Goal: Find specific page/section: Find specific page/section

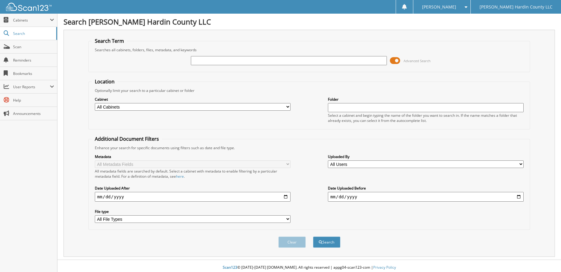
type input "G"
type input "hodgkiss"
click at [326, 243] on button "Search" at bounding box center [326, 242] width 27 height 11
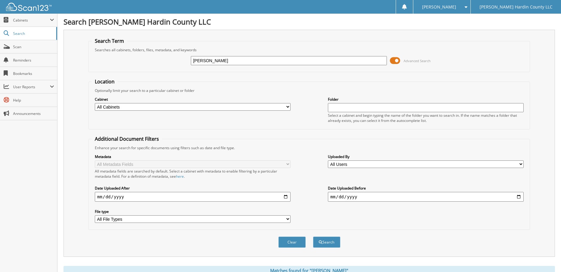
click at [286, 198] on input "date" at bounding box center [193, 197] width 196 height 10
type input "[DATE]"
click at [392, 61] on span at bounding box center [395, 60] width 10 height 9
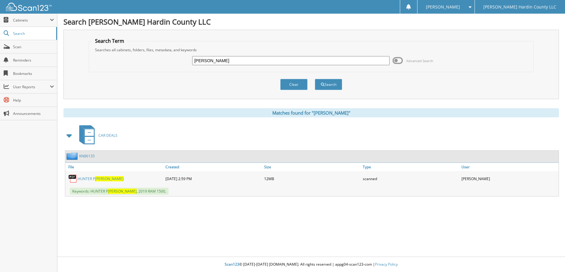
click at [106, 178] on span "[PERSON_NAME]" at bounding box center [109, 178] width 29 height 5
click at [14, 46] on span "Scan" at bounding box center [33, 46] width 41 height 5
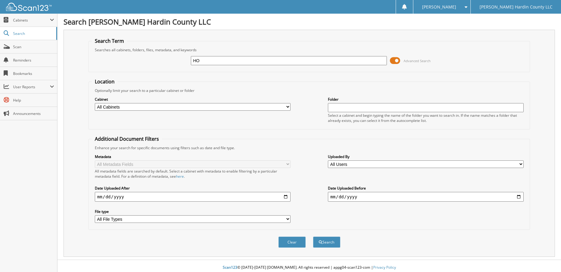
type input "[PERSON_NAME]"
click at [177, 197] on input "date" at bounding box center [193, 197] width 196 height 10
click at [286, 196] on input "date" at bounding box center [193, 197] width 196 height 10
type input "[DATE]"
click at [326, 243] on button "Search" at bounding box center [326, 242] width 27 height 11
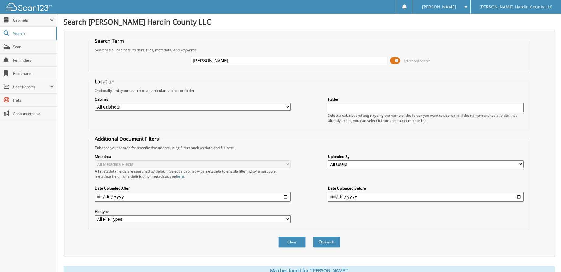
click at [393, 60] on span at bounding box center [395, 60] width 10 height 9
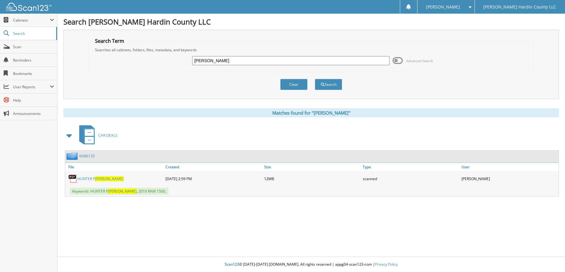
click at [107, 178] on span "[PERSON_NAME]" at bounding box center [109, 178] width 29 height 5
click at [108, 179] on span "[PERSON_NAME]" at bounding box center [109, 178] width 29 height 5
click at [104, 179] on span "[PERSON_NAME]" at bounding box center [109, 178] width 29 height 5
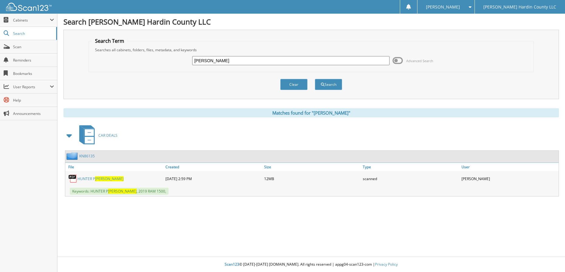
click at [107, 179] on span "[PERSON_NAME]" at bounding box center [109, 178] width 29 height 5
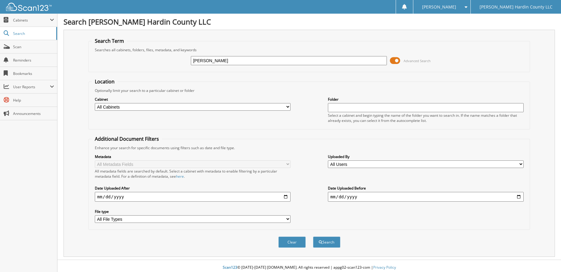
type input "[PERSON_NAME]"
click at [396, 60] on span at bounding box center [395, 60] width 10 height 9
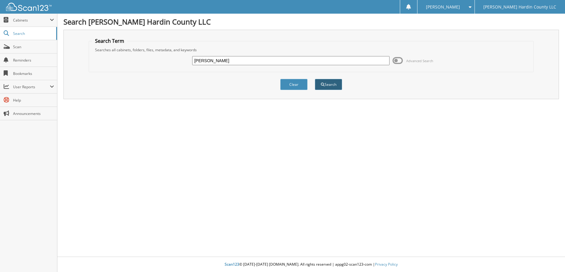
click at [324, 84] on button "Search" at bounding box center [328, 84] width 27 height 11
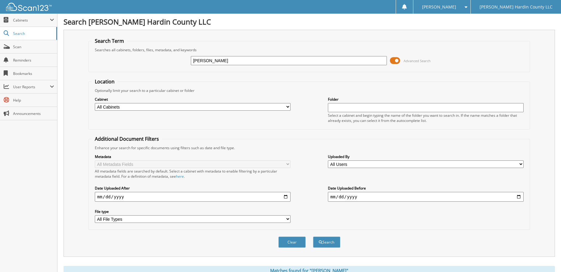
click at [285, 197] on input "date" at bounding box center [193, 197] width 196 height 10
type input "[DATE]"
click at [332, 243] on button "Search" at bounding box center [326, 242] width 27 height 11
click at [395, 58] on span at bounding box center [395, 60] width 10 height 9
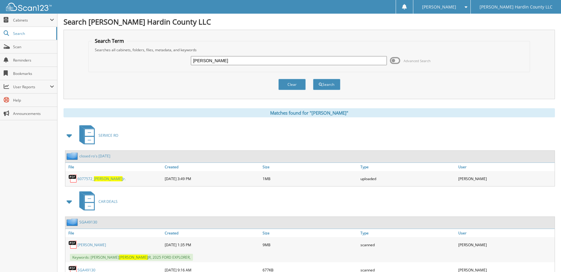
click at [106, 246] on link "WILLIAM ROGER CUNFIFF JR" at bounding box center [91, 245] width 29 height 5
click at [226, 59] on input "CUNDIFF" at bounding box center [289, 60] width 196 height 9
type input "C"
type input "[PERSON_NAME]"
click at [327, 83] on button "Search" at bounding box center [326, 84] width 27 height 11
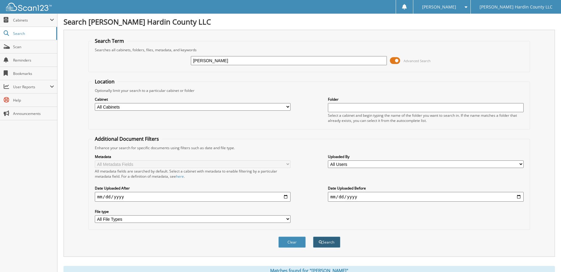
click at [326, 244] on button "Search" at bounding box center [326, 242] width 27 height 11
click at [394, 59] on span at bounding box center [395, 60] width 10 height 9
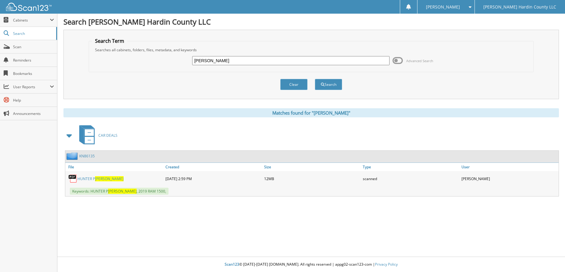
click at [107, 177] on span "[PERSON_NAME]" at bounding box center [109, 178] width 29 height 5
click at [108, 179] on span "[PERSON_NAME]" at bounding box center [109, 178] width 29 height 5
click at [89, 178] on link "[PERSON_NAME]" at bounding box center [100, 178] width 46 height 5
click at [99, 180] on span "[PERSON_NAME]" at bounding box center [109, 178] width 29 height 5
click at [328, 83] on button "Search" at bounding box center [328, 84] width 27 height 11
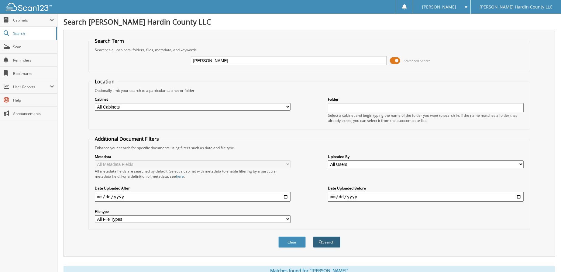
click at [328, 243] on button "Search" at bounding box center [326, 242] width 27 height 11
click at [394, 60] on span at bounding box center [395, 60] width 10 height 9
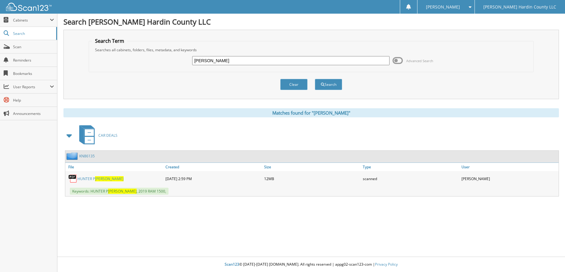
click at [110, 179] on span "HODGKISS" at bounding box center [109, 178] width 29 height 5
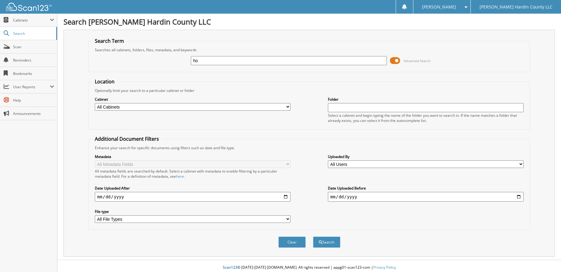
type input "[PERSON_NAME]"
type input "[DATE]"
click at [331, 241] on button "Search" at bounding box center [326, 242] width 27 height 11
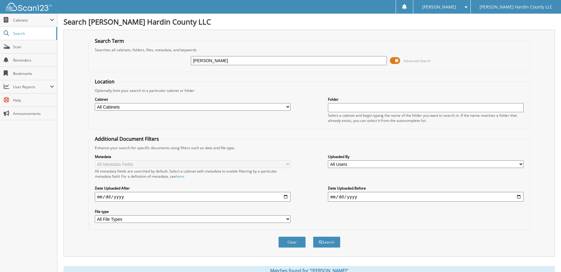
click at [394, 61] on span at bounding box center [395, 60] width 10 height 9
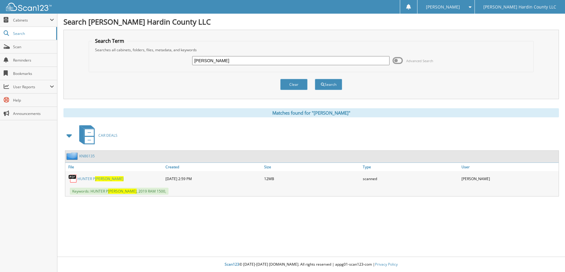
click at [102, 179] on span "[PERSON_NAME]" at bounding box center [109, 178] width 29 height 5
